Goal: Transaction & Acquisition: Purchase product/service

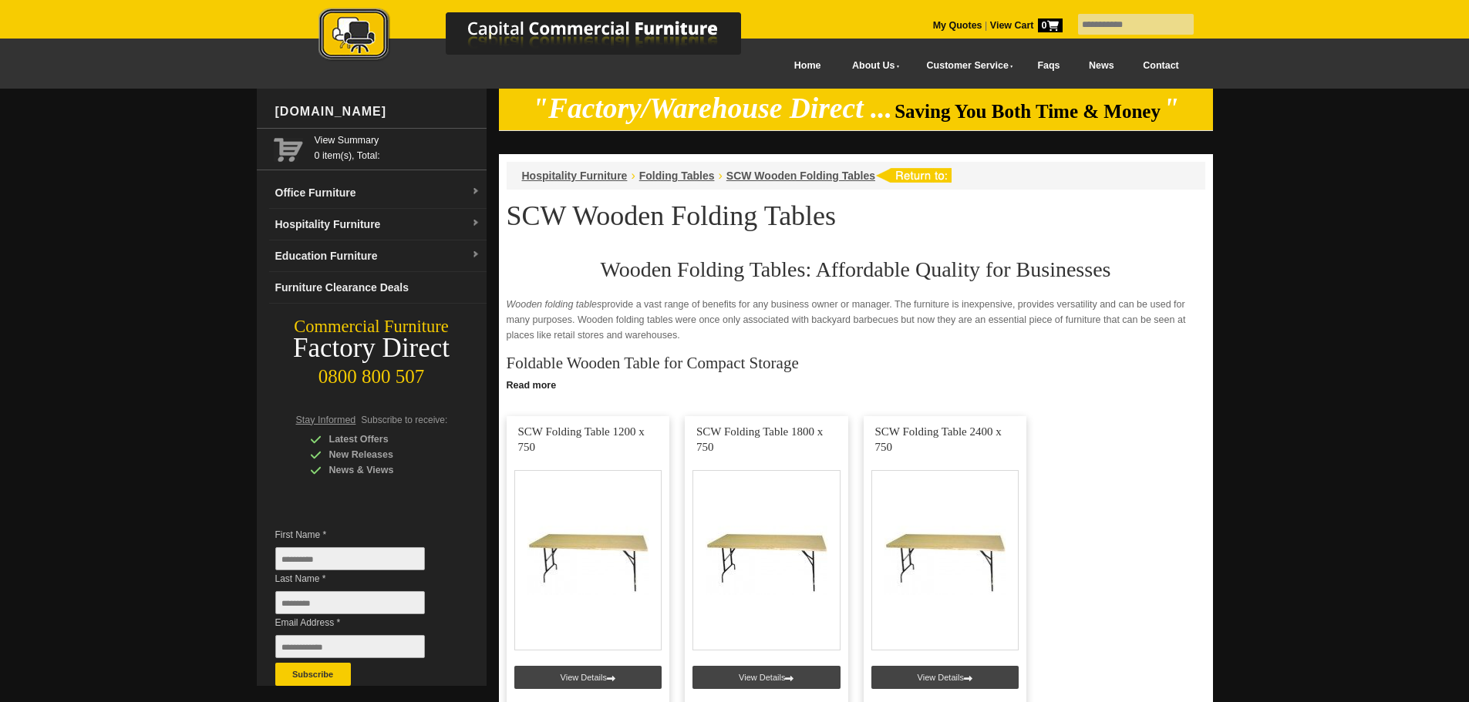
scroll to position [155, 0]
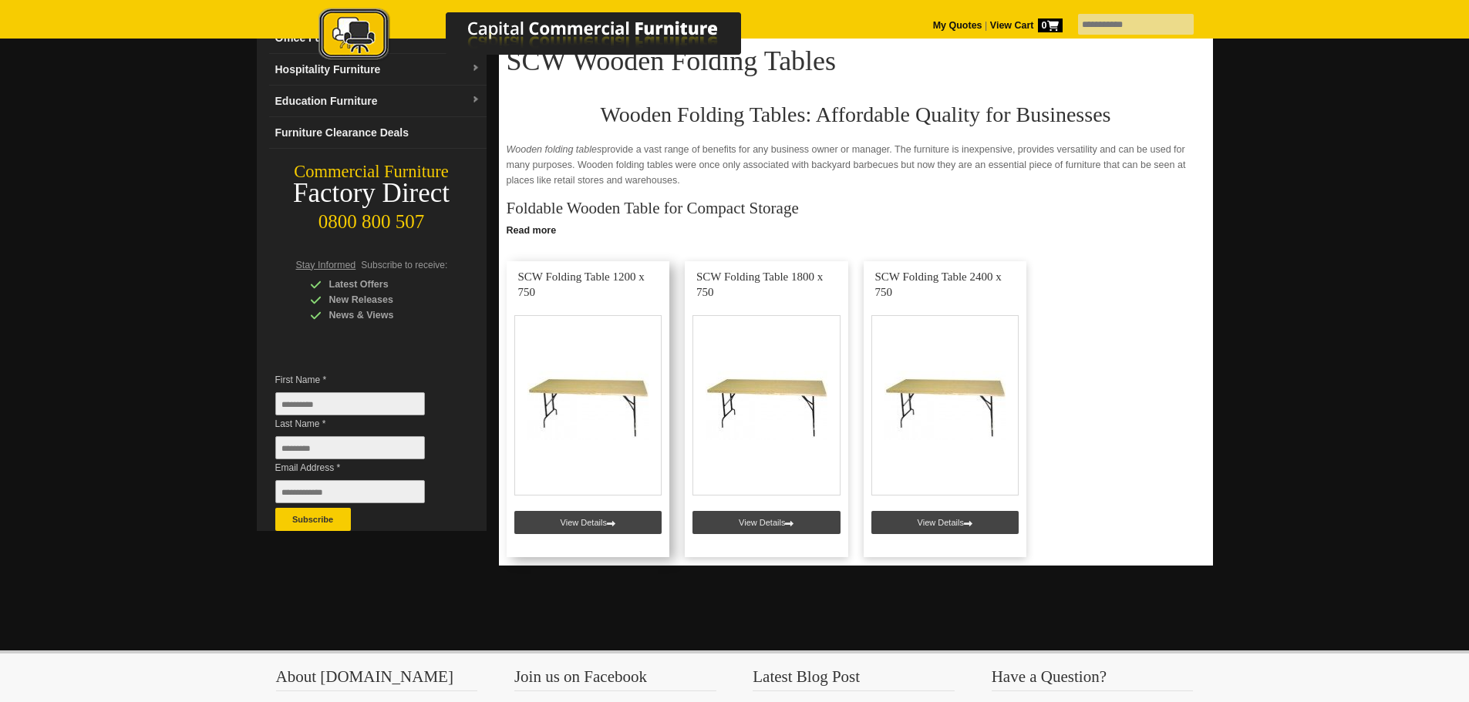
drag, startPoint x: 0, startPoint y: 0, endPoint x: 547, endPoint y: 278, distance: 614.1
click at [547, 278] on link at bounding box center [588, 409] width 163 height 296
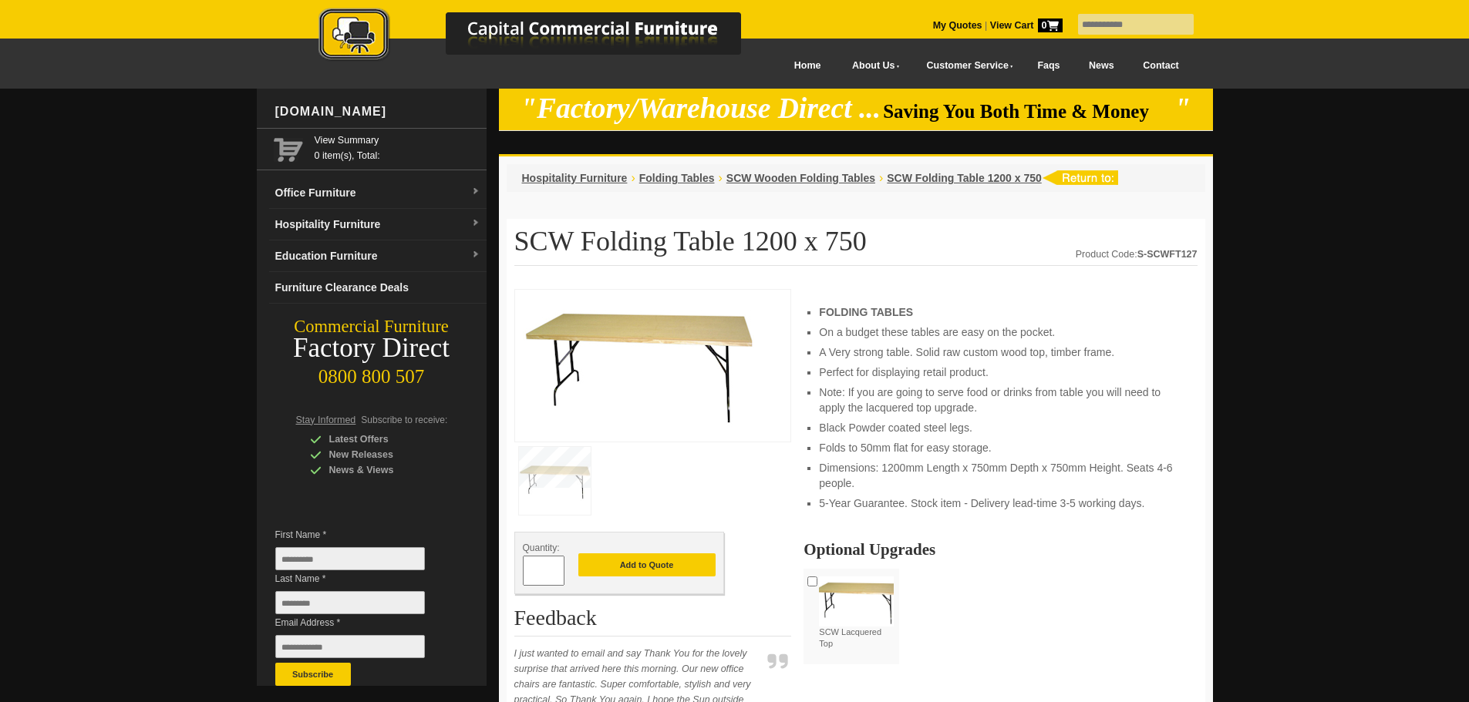
scroll to position [155, 0]
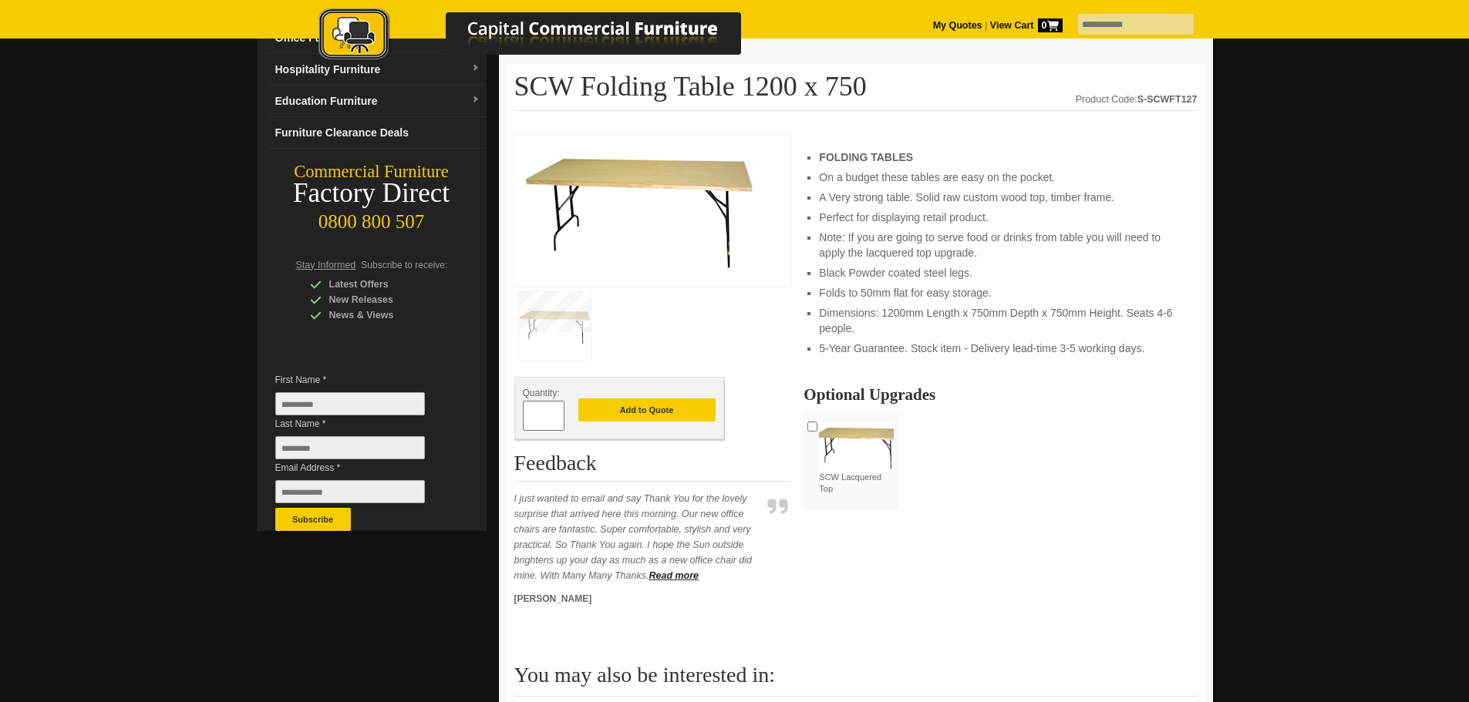
click at [657, 219] on img at bounding box center [638, 209] width 231 height 132
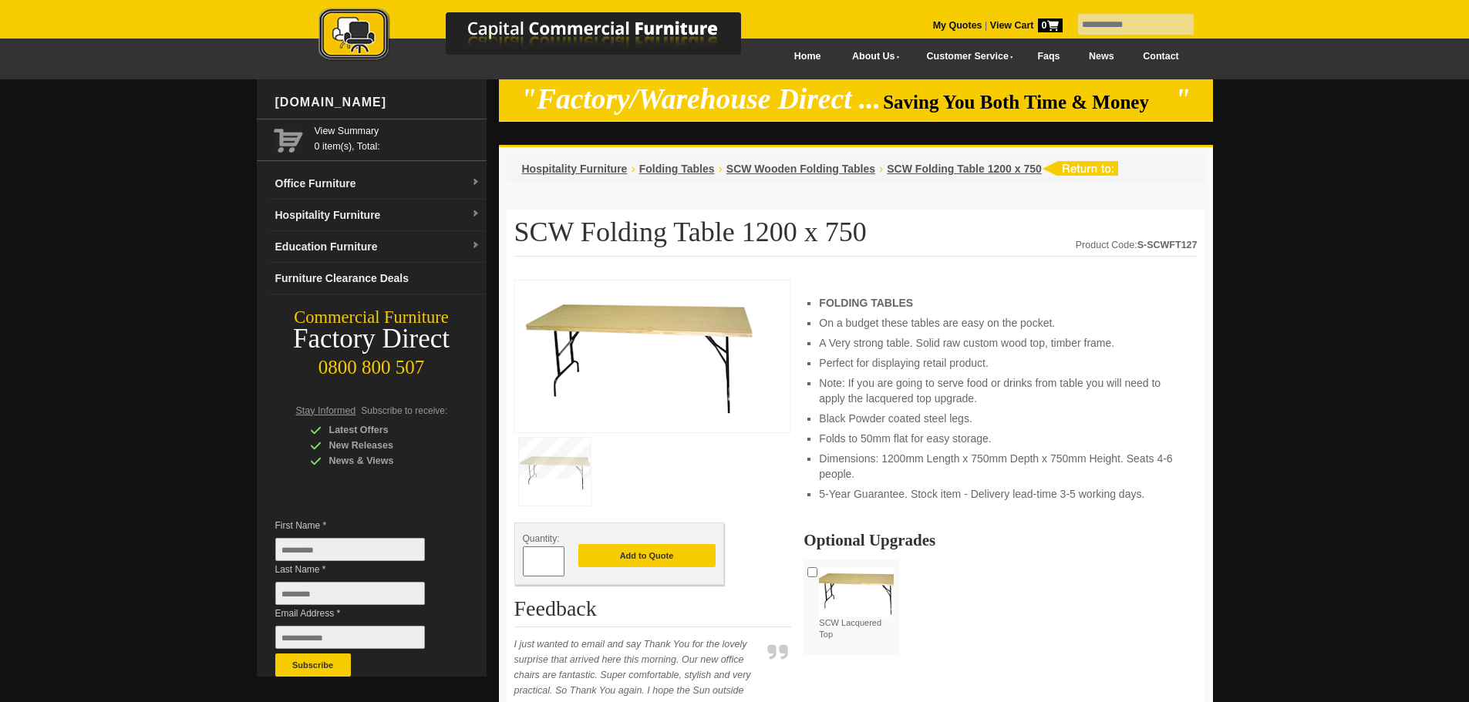
scroll to position [0, 0]
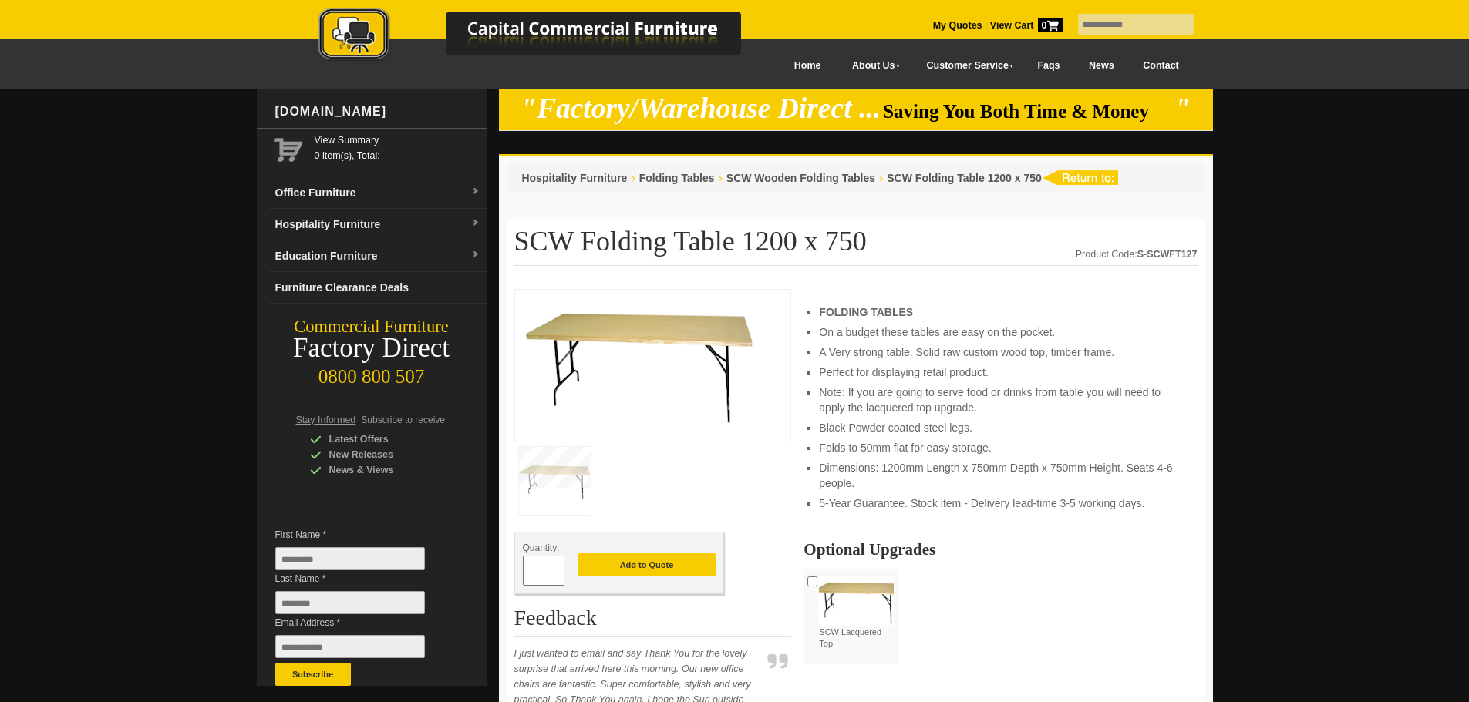
click at [853, 608] on img at bounding box center [856, 602] width 75 height 50
